Goal: Task Accomplishment & Management: Manage account settings

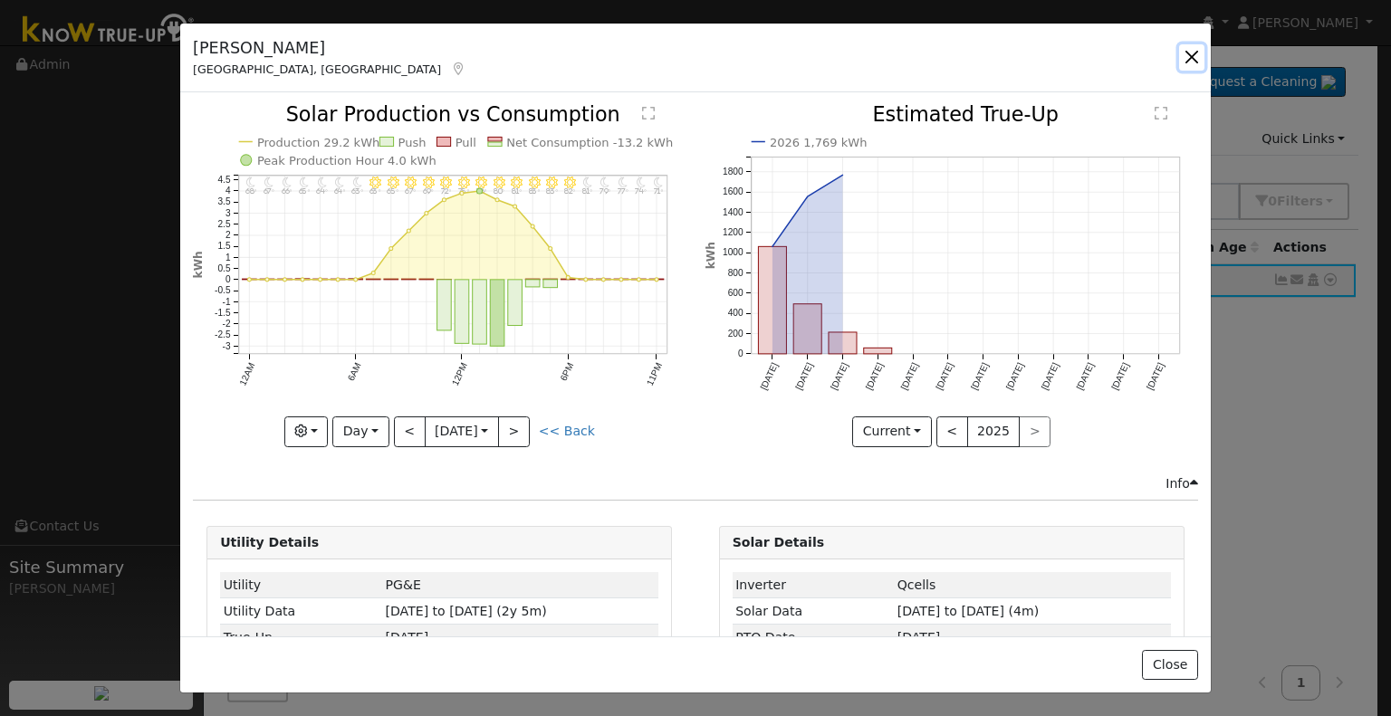
click at [1188, 50] on button "button" at bounding box center [1191, 56] width 25 height 25
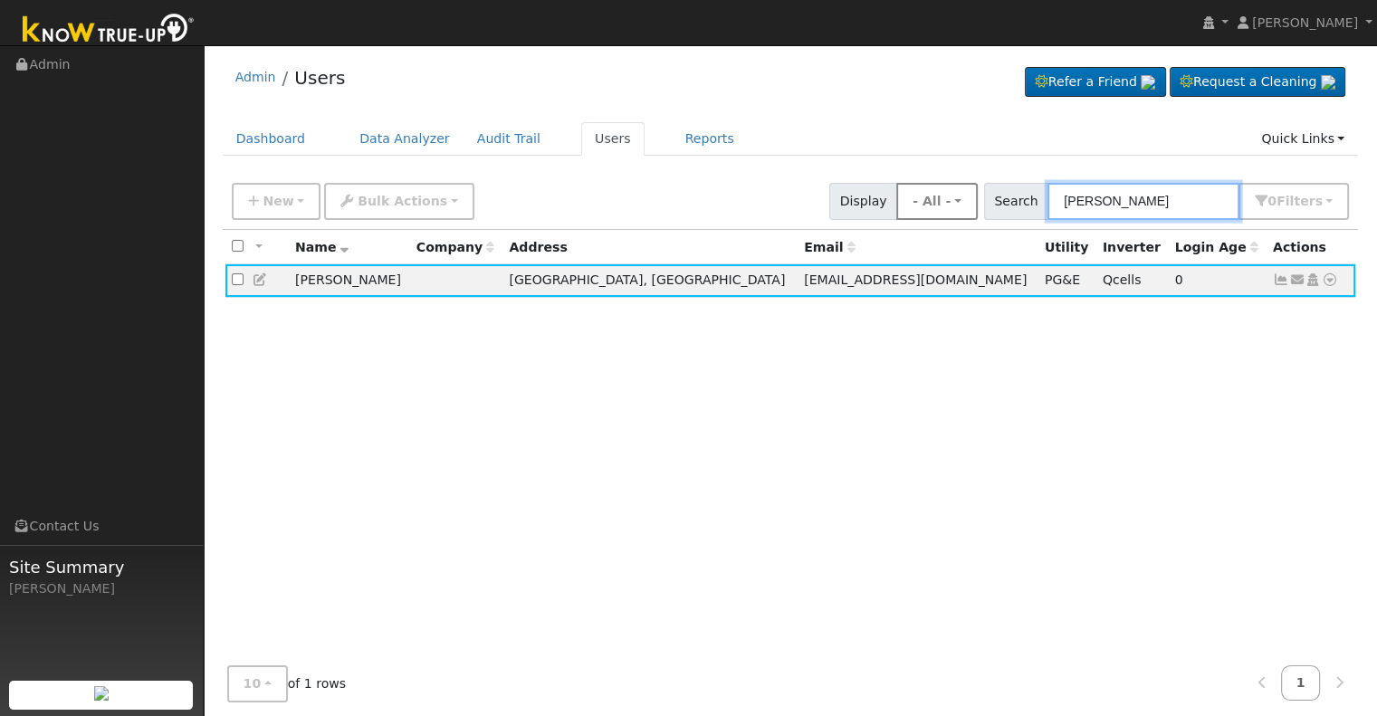
drag, startPoint x: 1173, startPoint y: 197, endPoint x: 970, endPoint y: 204, distance: 202.9
click at [970, 204] on div "New Add User Quick Add Quick Connect Quick Convert Lead Bulk Actions Send Email…" at bounding box center [790, 198] width 1125 height 43
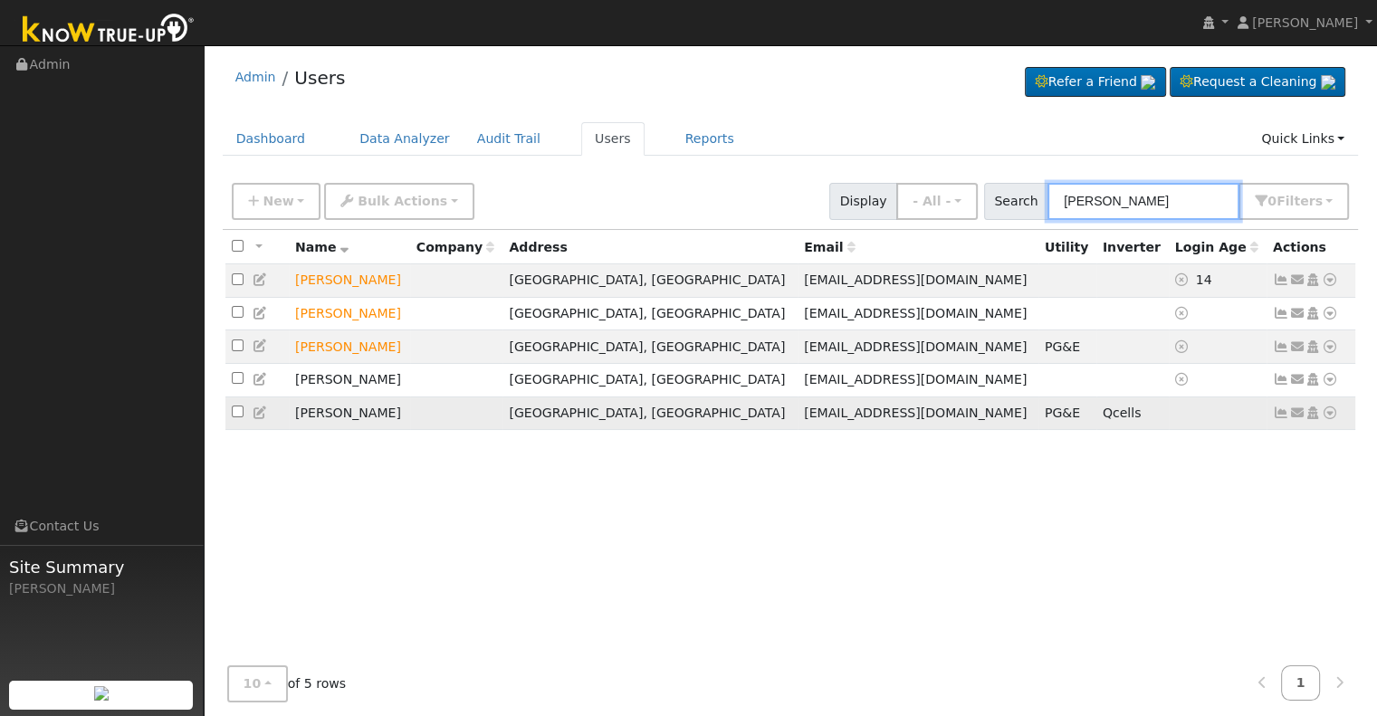
type input "[PERSON_NAME]"
click at [1282, 419] on icon at bounding box center [1281, 413] width 16 height 13
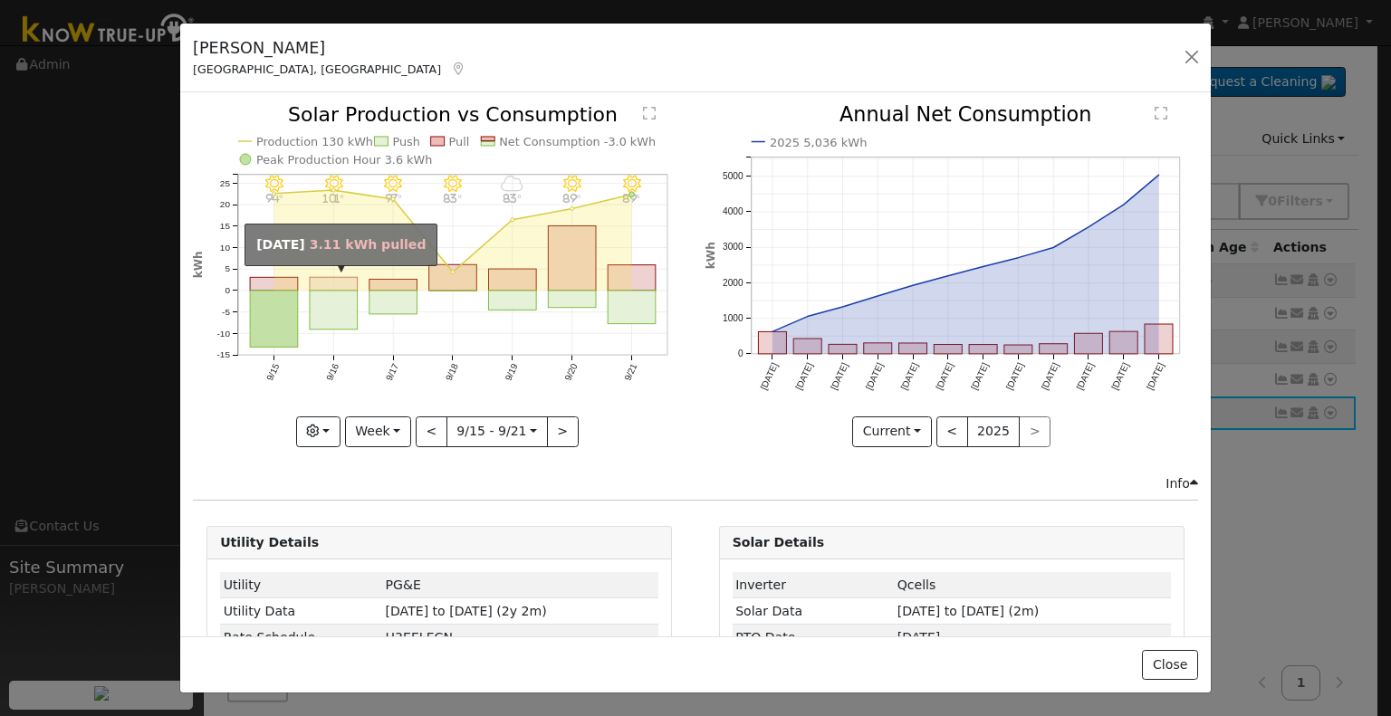
click at [322, 282] on rect "onclick=""" at bounding box center [334, 285] width 48 height 14
type input "[DATE]"
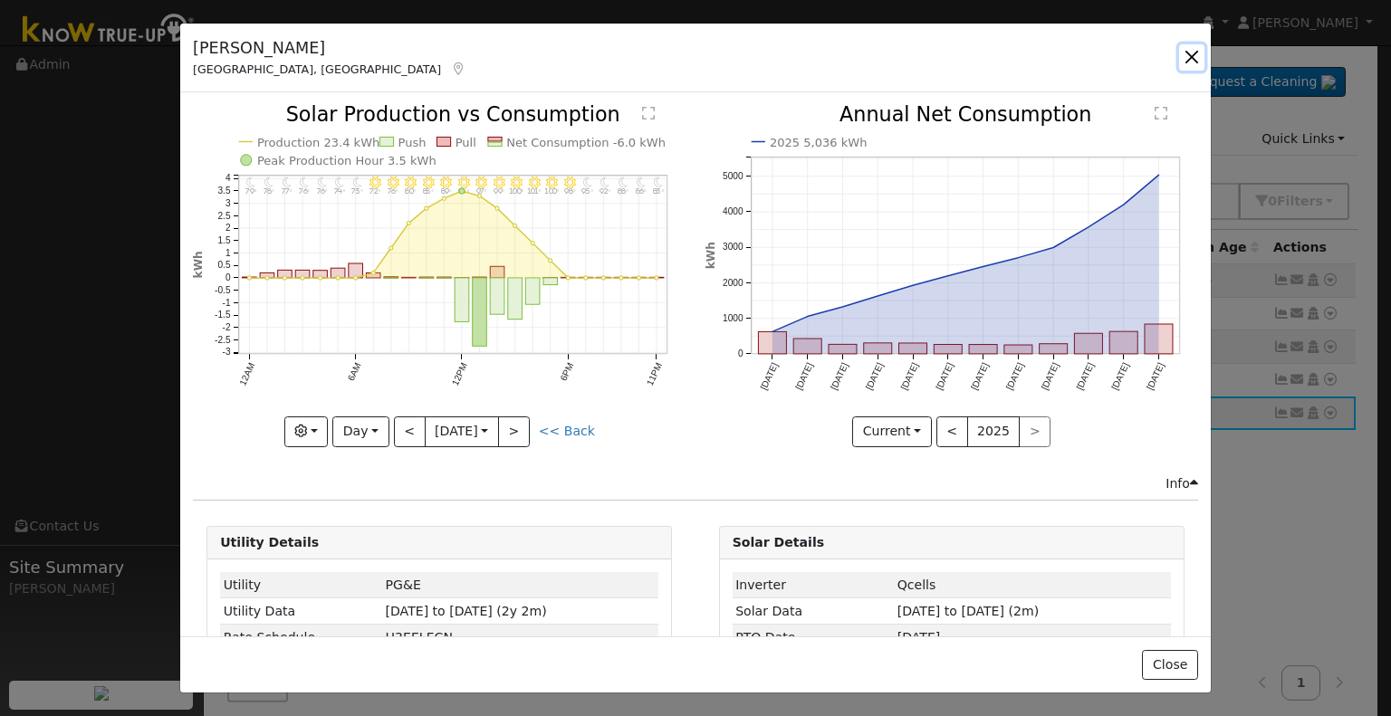
click at [1195, 48] on button "button" at bounding box center [1191, 56] width 25 height 25
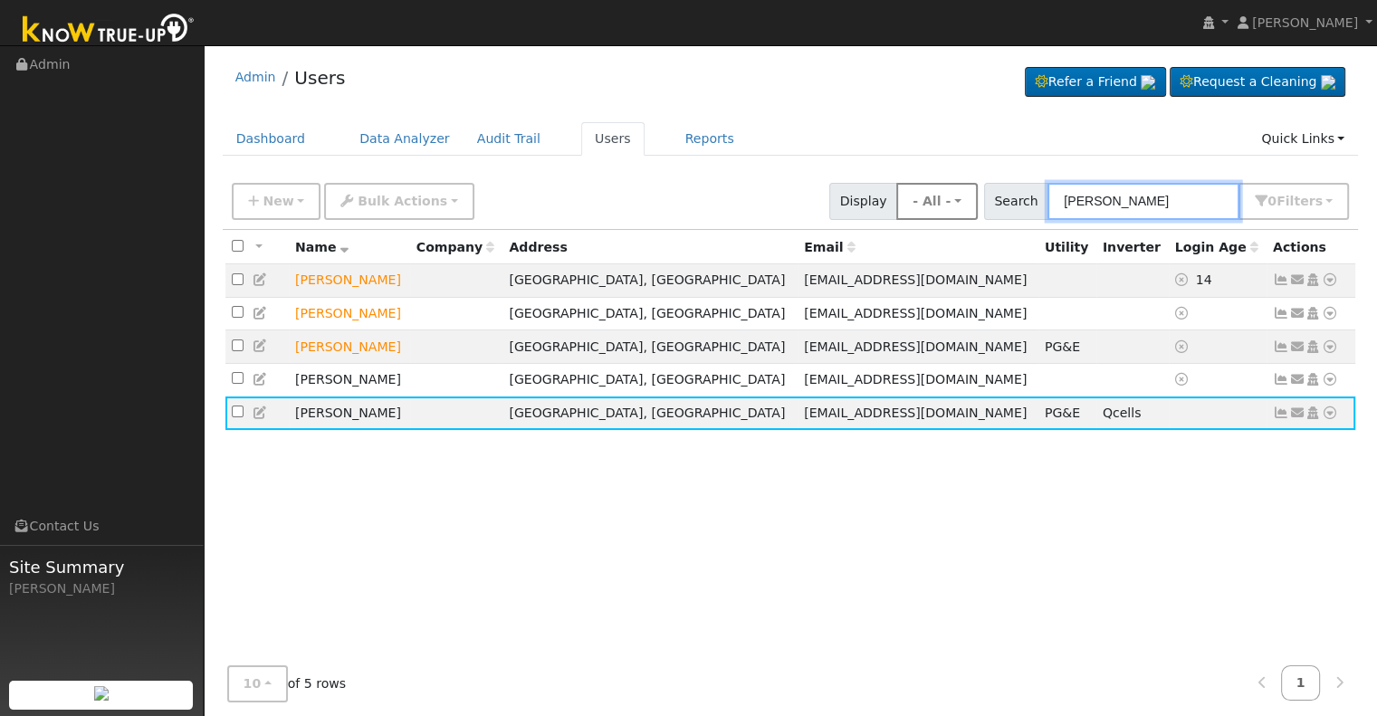
drag, startPoint x: 1100, startPoint y: 205, endPoint x: 963, endPoint y: 206, distance: 136.7
click at [963, 206] on div "New Add User Quick Add Quick Connect Quick Convert Lead Bulk Actions Send Email…" at bounding box center [790, 198] width 1125 height 43
paste input "esus [PERSON_NAME]"
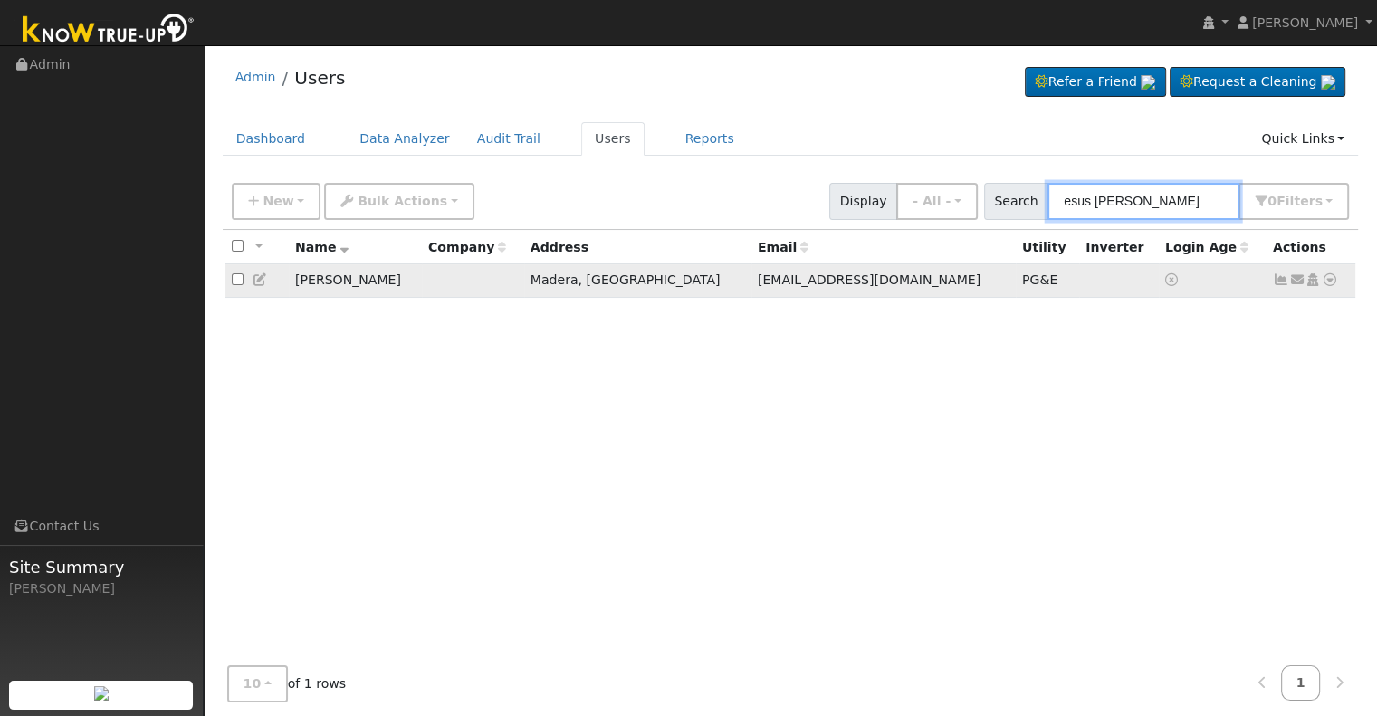
type input "esus [PERSON_NAME]"
click at [1280, 279] on icon at bounding box center [1281, 279] width 16 height 13
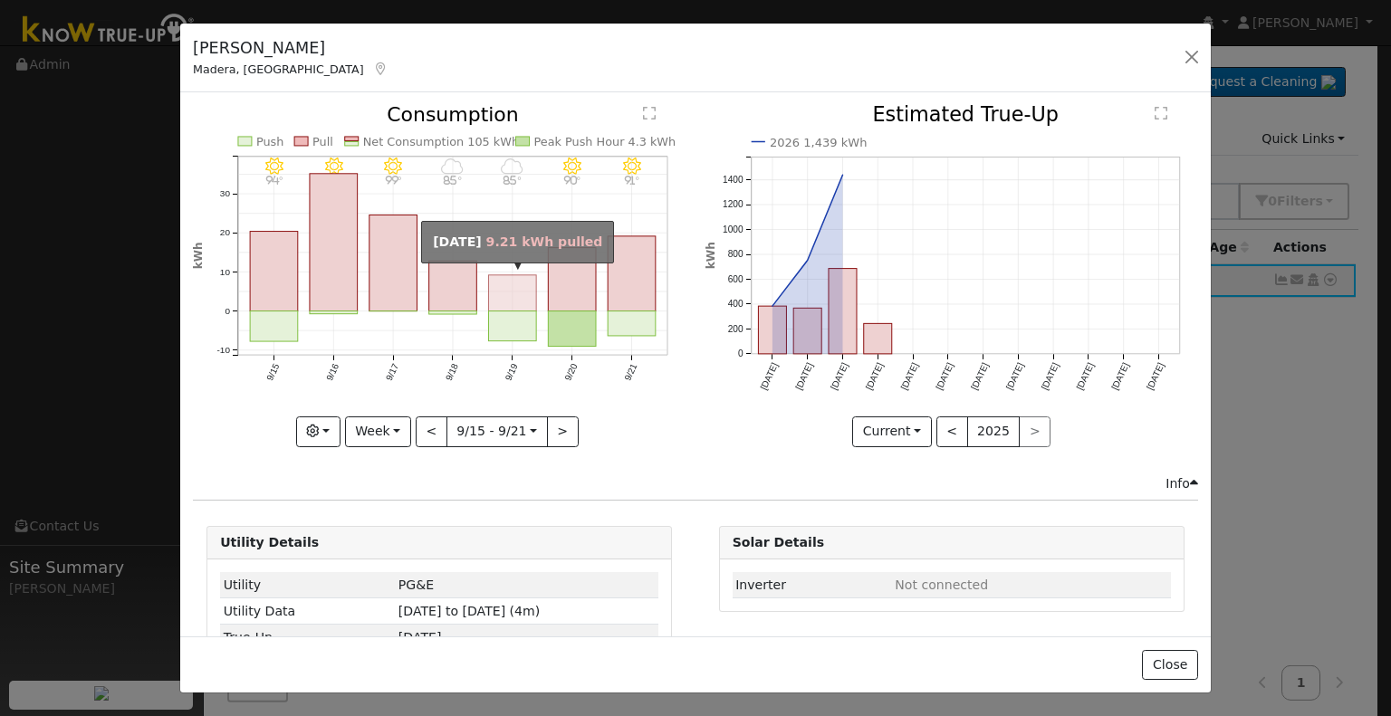
click at [515, 287] on rect "onclick=""" at bounding box center [513, 293] width 48 height 36
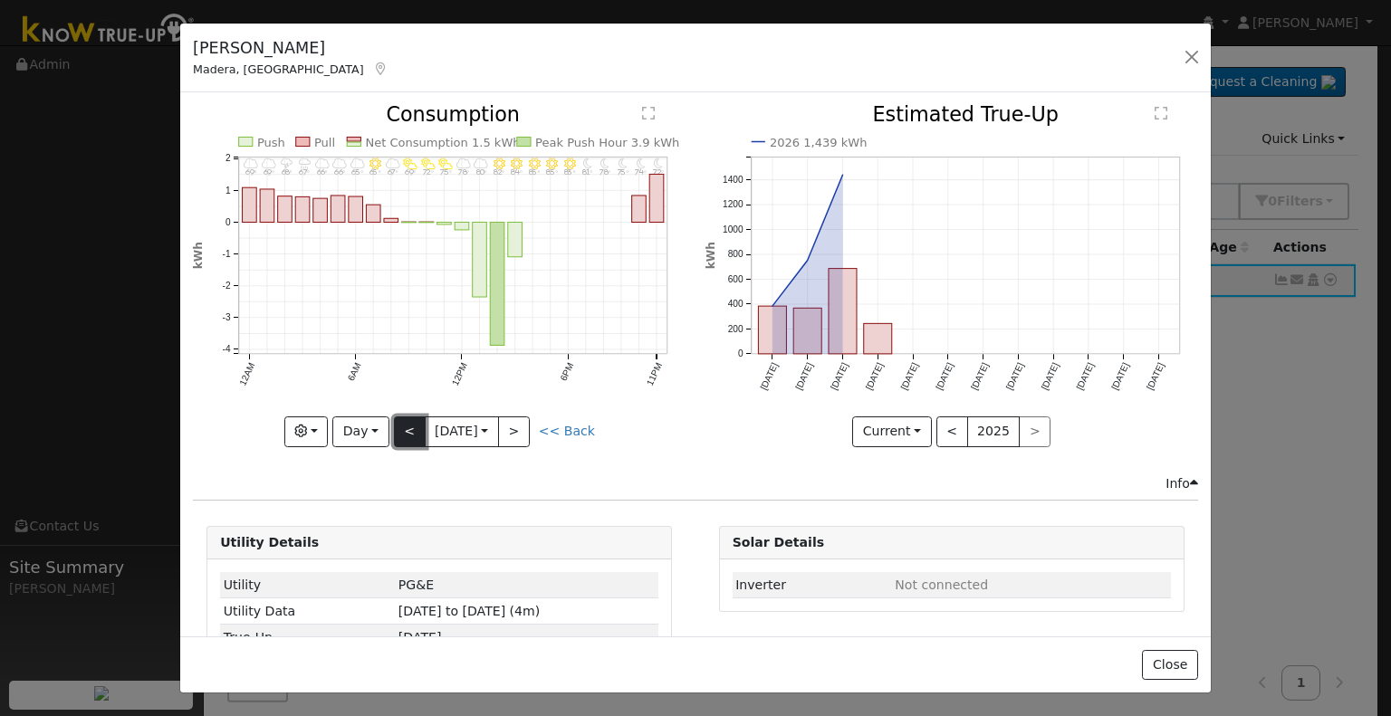
click at [415, 425] on button "<" at bounding box center [410, 432] width 32 height 31
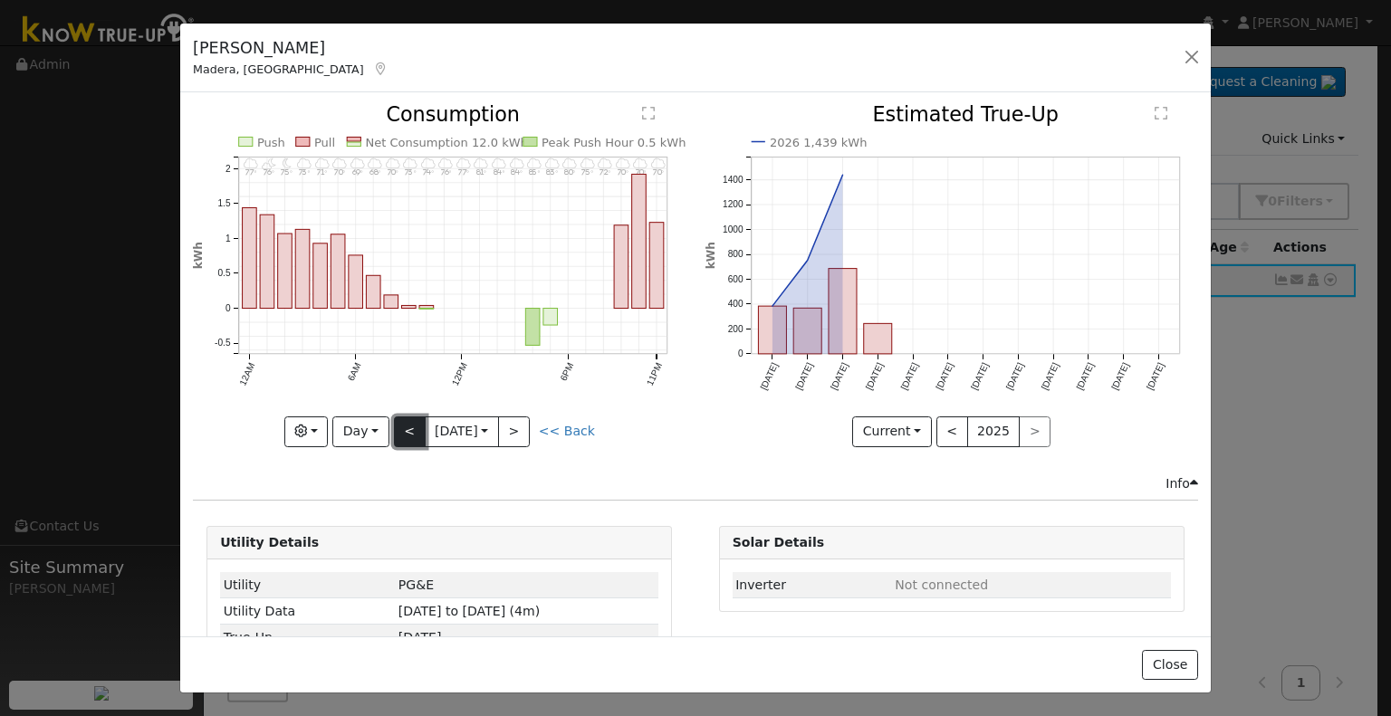
click at [415, 425] on button "<" at bounding box center [410, 432] width 32 height 31
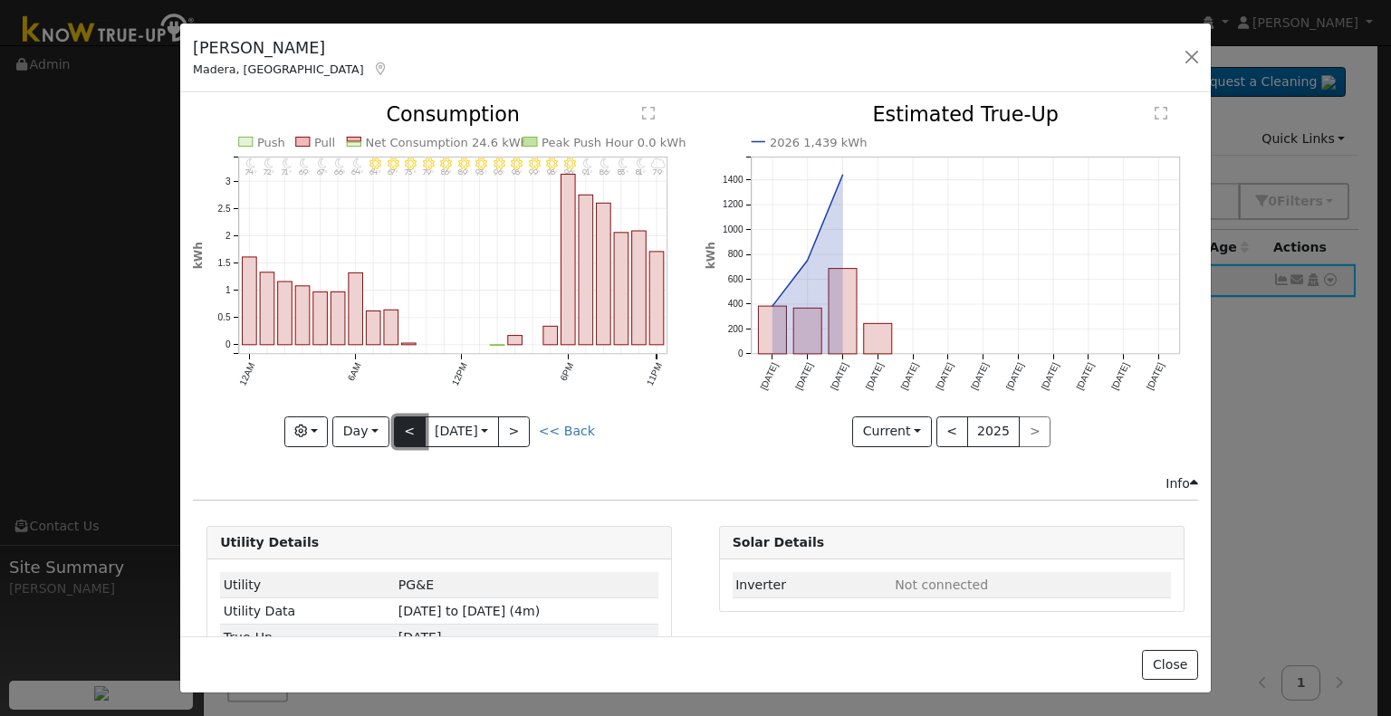
click at [408, 419] on button "<" at bounding box center [410, 432] width 32 height 31
type input "[DATE]"
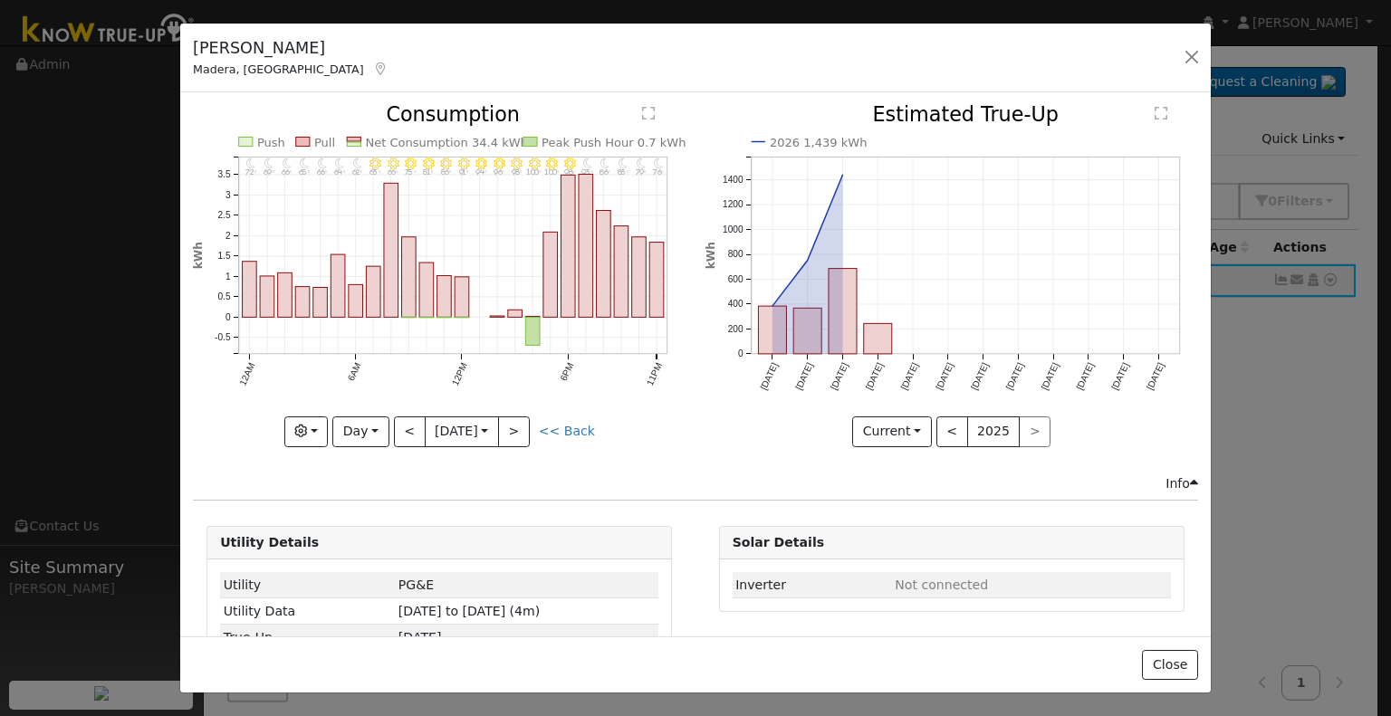
click at [373, 68] on icon at bounding box center [381, 68] width 16 height 13
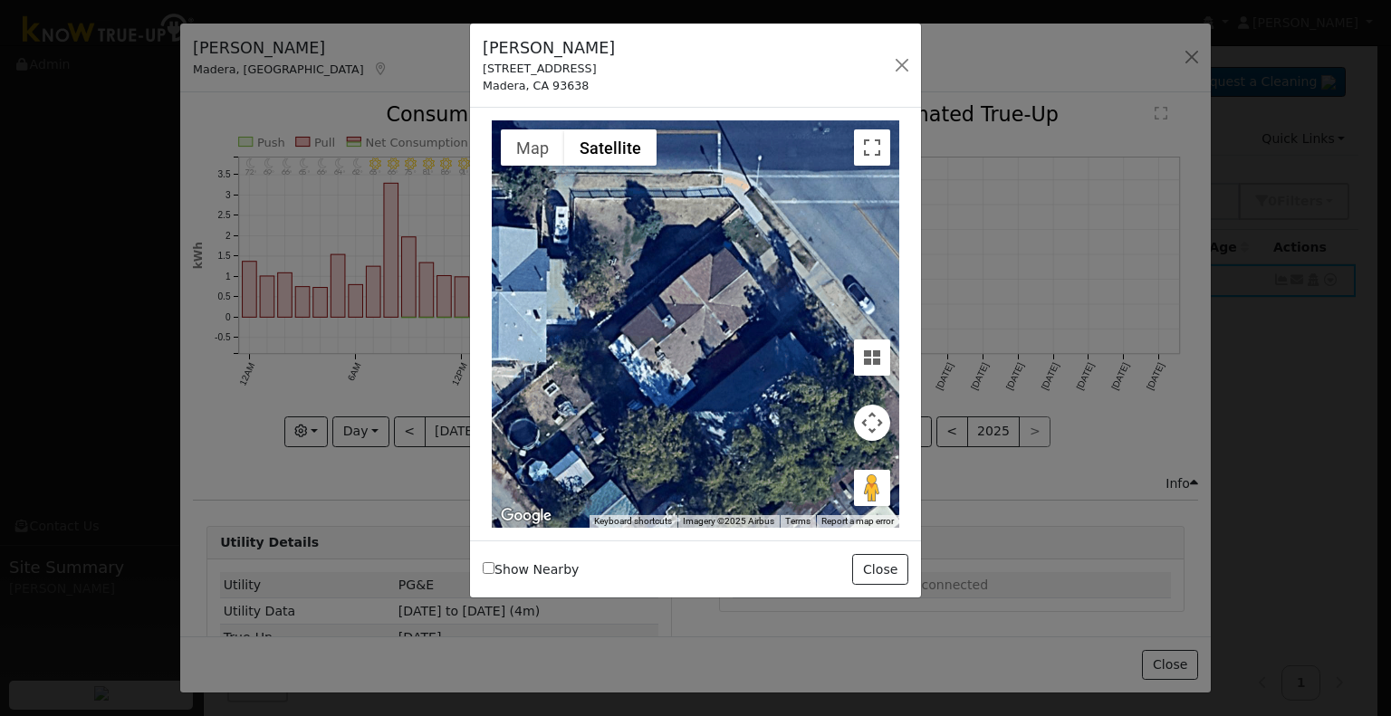
drag, startPoint x: 481, startPoint y: 63, endPoint x: 575, endPoint y: 68, distance: 94.3
click at [575, 68] on div "[PERSON_NAME] [STREET_ADDRESS]" at bounding box center [549, 65] width 151 height 58
copy div "[STREET_ADDRESS]"
click at [899, 57] on button "button" at bounding box center [901, 65] width 25 height 25
